Goal: Download file/media

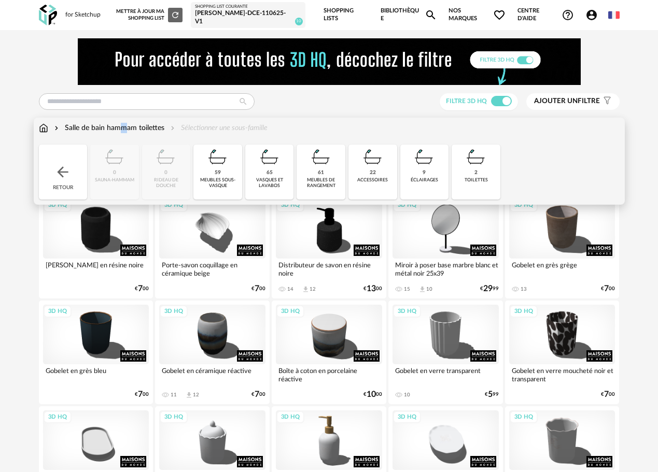
click at [90, 123] on div "Salle de bain hammam toilettes" at bounding box center [108, 128] width 112 height 10
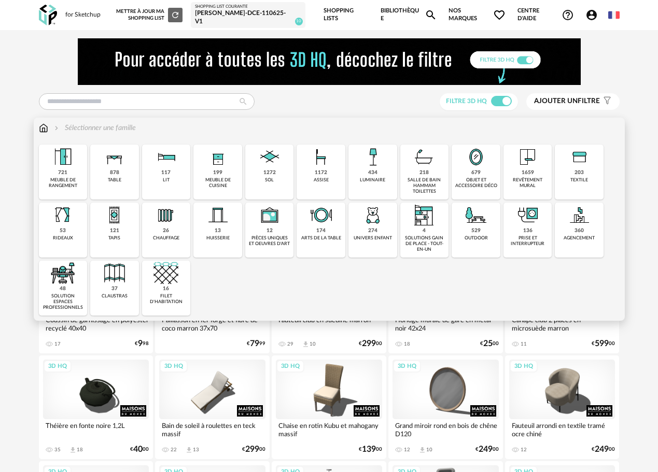
click at [44, 124] on img at bounding box center [43, 128] width 9 height 10
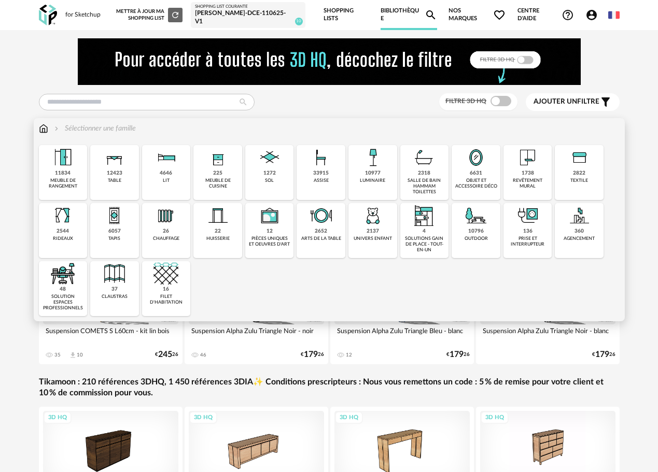
click at [520, 178] on div "revêtement mural" at bounding box center [527, 184] width 42 height 12
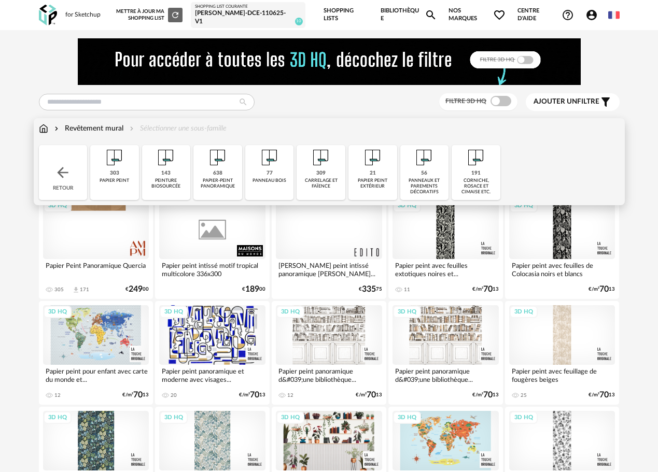
click at [62, 167] on img at bounding box center [62, 172] width 17 height 17
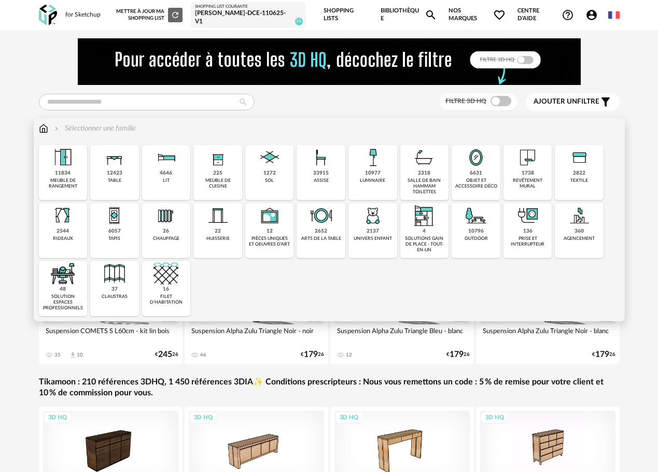
click at [267, 161] on img at bounding box center [269, 157] width 25 height 25
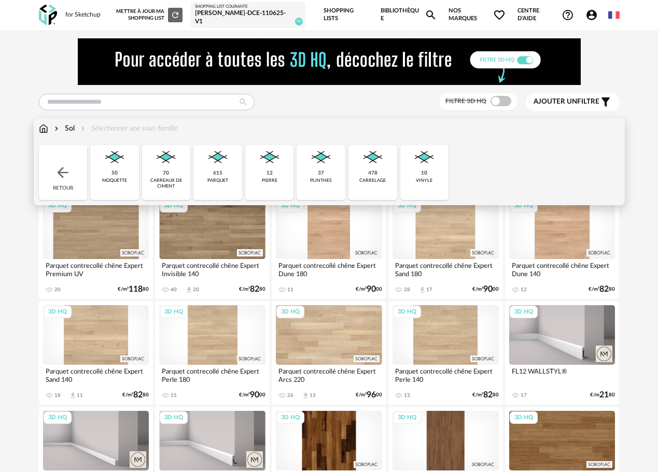
click at [354, 167] on div "478 carrelage" at bounding box center [372, 172] width 49 height 55
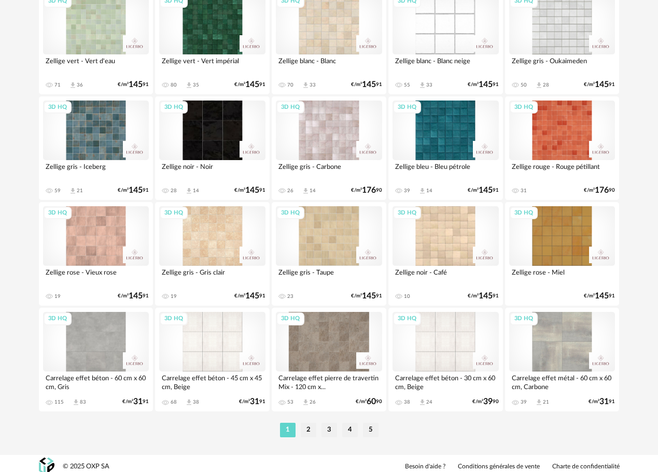
scroll to position [1900, 0]
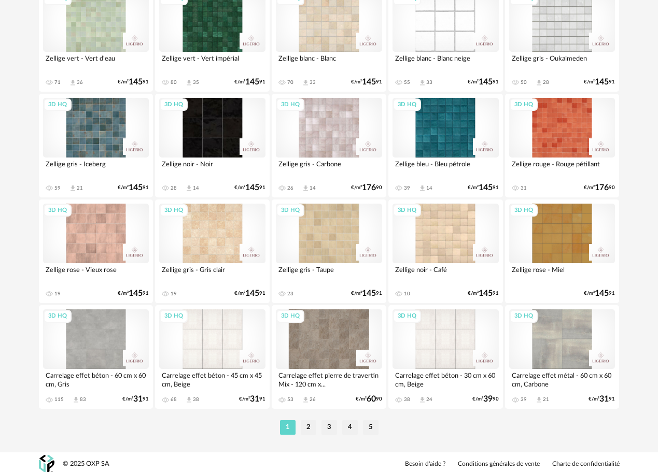
click at [553, 29] on div "3D HQ" at bounding box center [562, 22] width 106 height 60
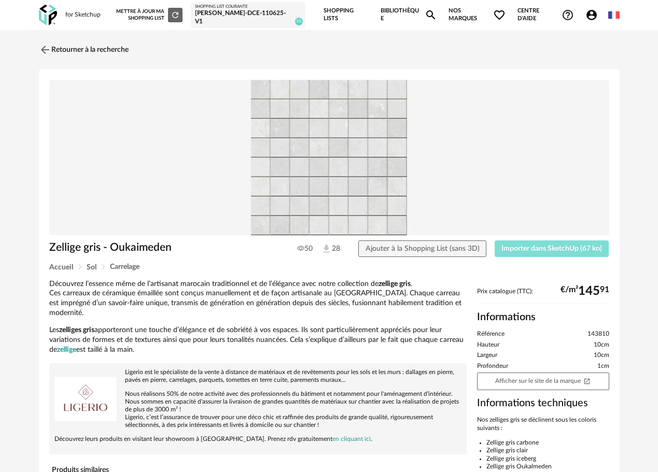
click at [511, 245] on span "Importer dans SketchUp (67 ko)" at bounding box center [551, 248] width 101 height 7
